Goal: Obtain resource: Download file/media

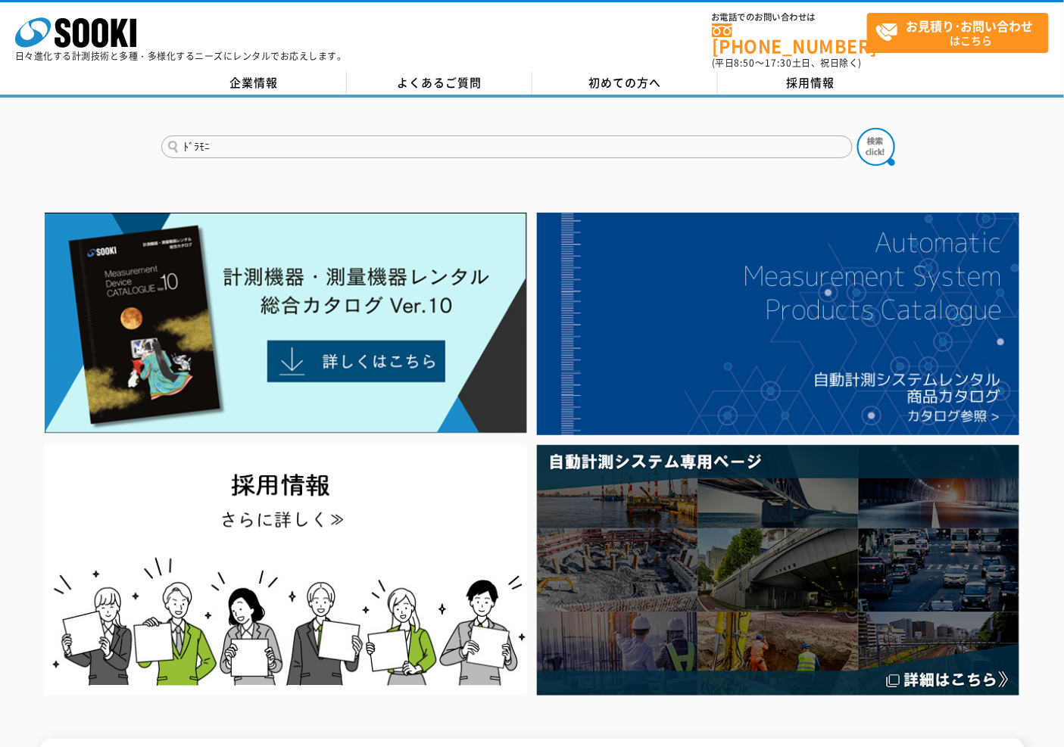
type input "ﾄﾞﾗﾓﾆ"
click at [857, 128] on button at bounding box center [876, 147] width 38 height 38
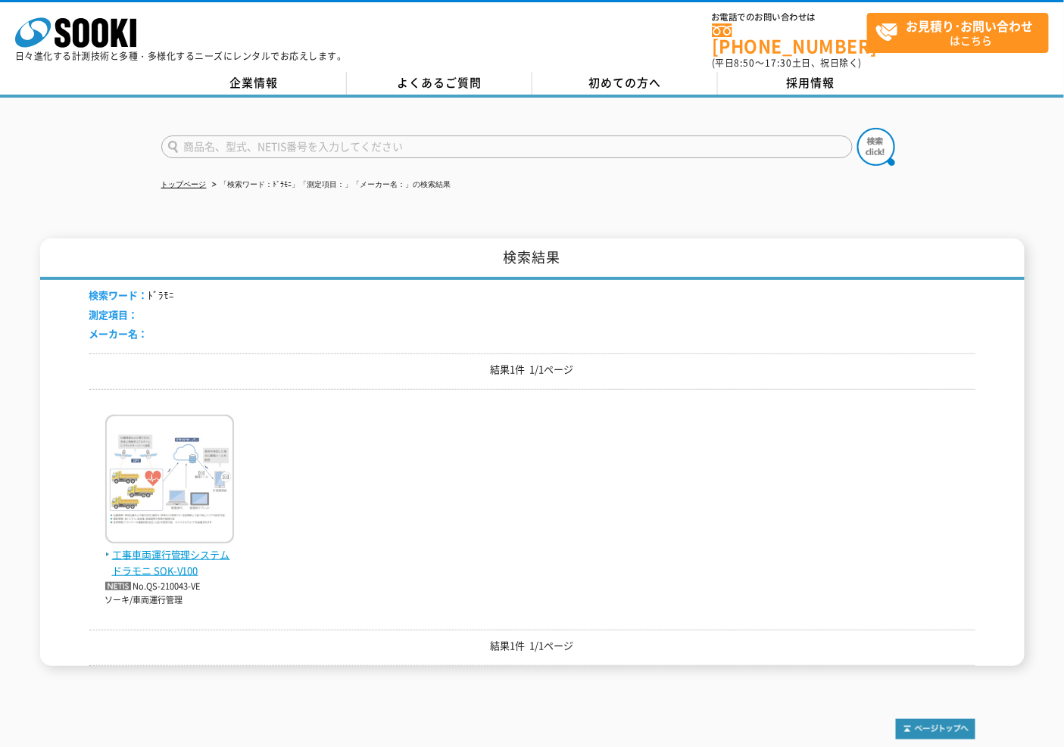
click at [151, 524] on img at bounding box center [169, 481] width 129 height 132
click at [198, 547] on span "工事車両運行管理システム ドラモニ SOK-V100" at bounding box center [169, 563] width 129 height 32
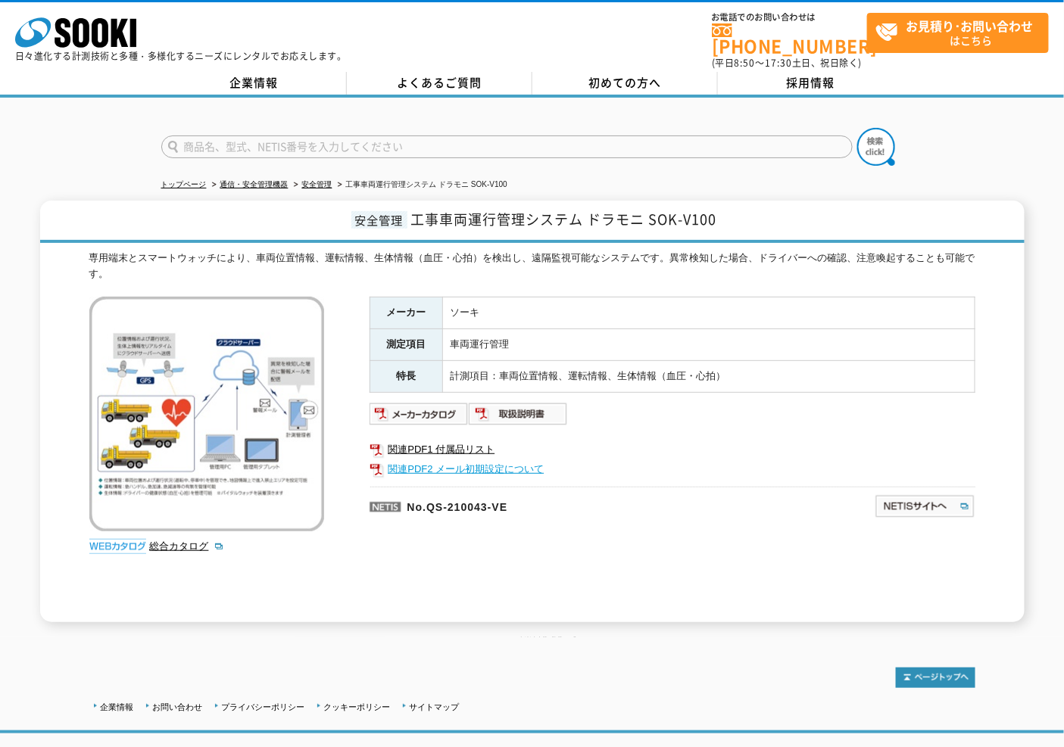
click at [501, 460] on link "関連PDF2 メール初期設定について" at bounding box center [672, 470] width 606 height 20
click at [391, 402] on img at bounding box center [418, 414] width 99 height 24
click at [507, 402] on img at bounding box center [518, 414] width 99 height 24
click at [472, 460] on link "関連PDF2 メール初期設定について" at bounding box center [672, 470] width 606 height 20
